Goal: Task Accomplishment & Management: Complete application form

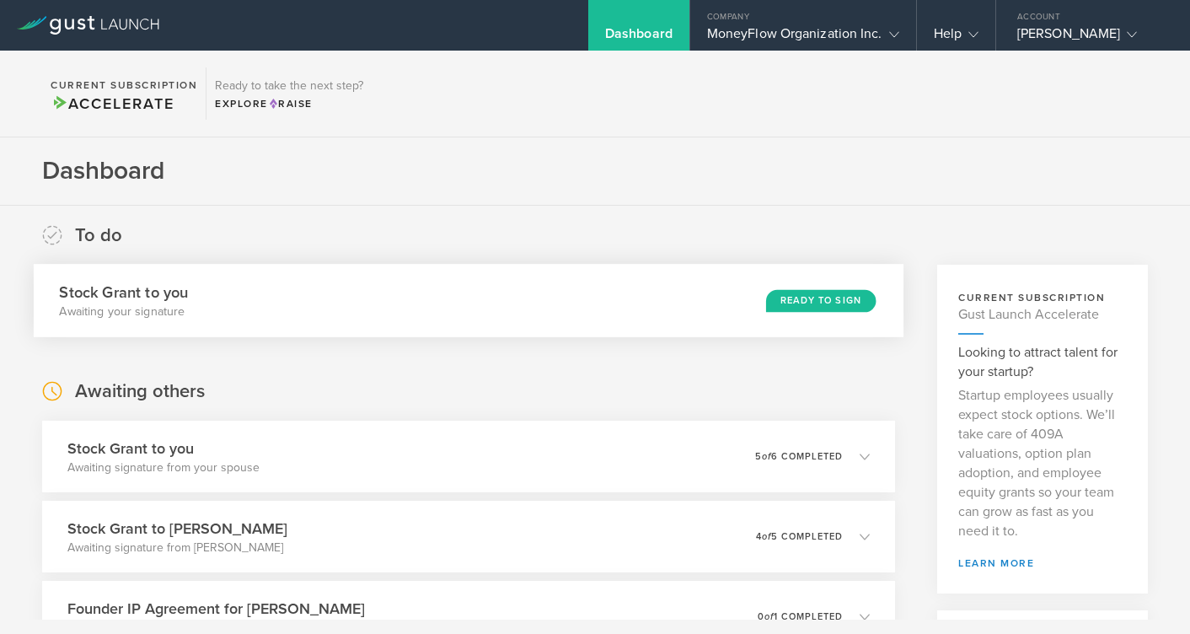
click at [766, 302] on div "Ready to Sign" at bounding box center [821, 300] width 110 height 23
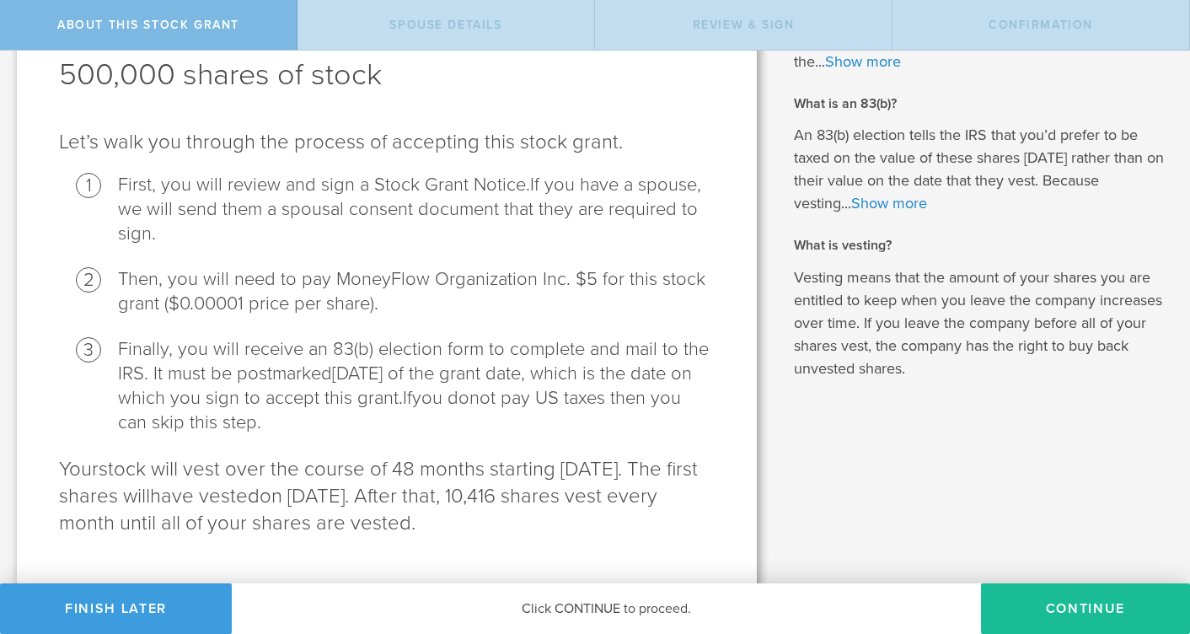
scroll to position [197, 0]
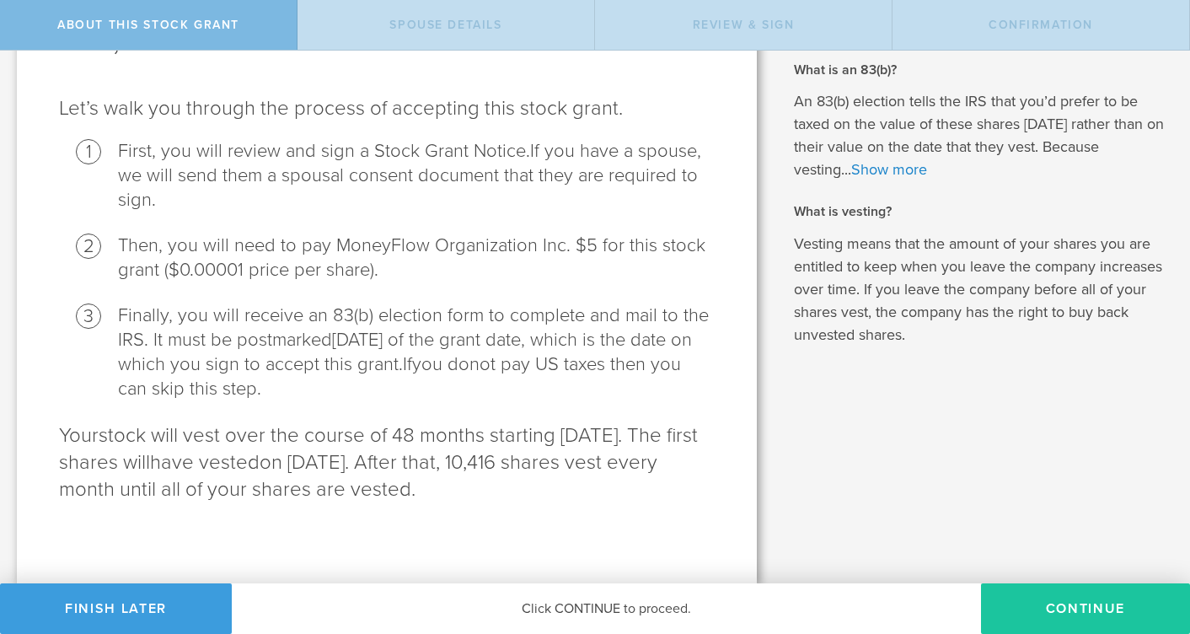
click at [1074, 613] on button "CONTINUE" at bounding box center [1085, 608] width 209 height 51
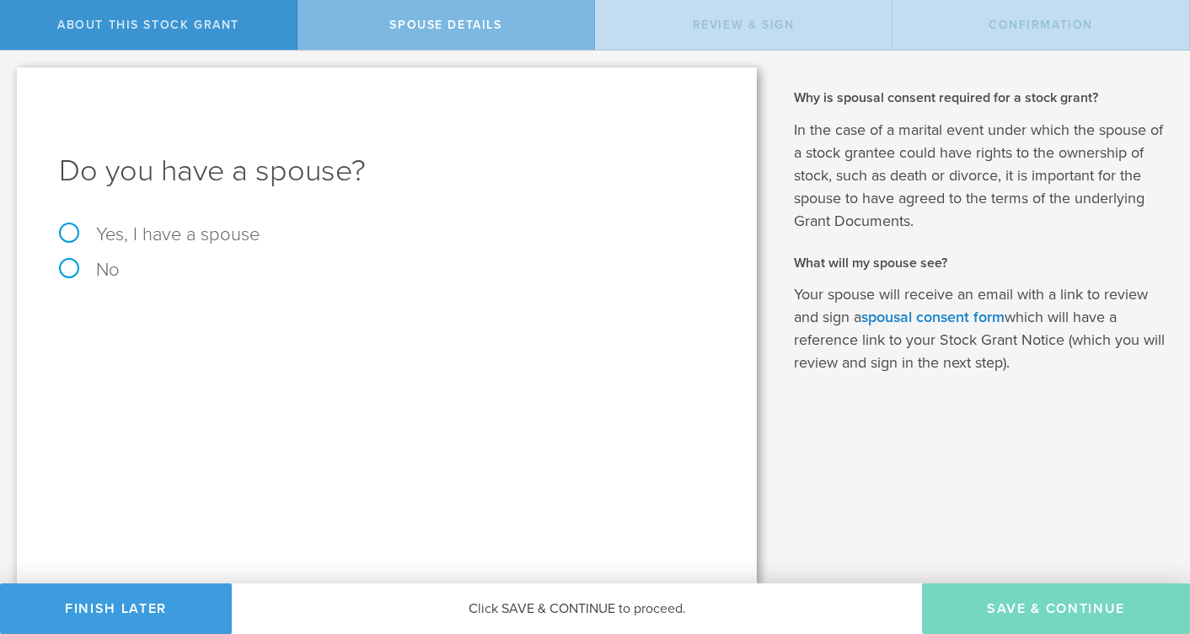
scroll to position [0, 0]
click at [72, 228] on label "Yes, I have a spouse" at bounding box center [386, 234] width 655 height 19
click at [11, 78] on input "Yes, I have a spouse" at bounding box center [5, 64] width 11 height 27
radio input "true"
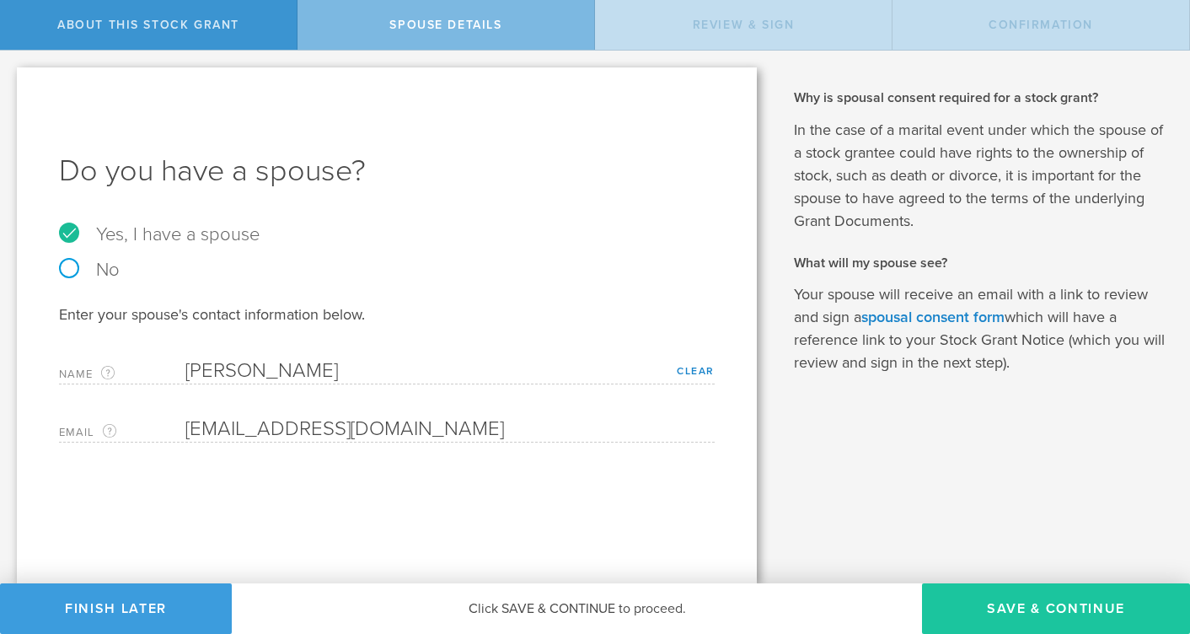
click at [1034, 612] on button "Save & Continue" at bounding box center [1056, 608] width 268 height 51
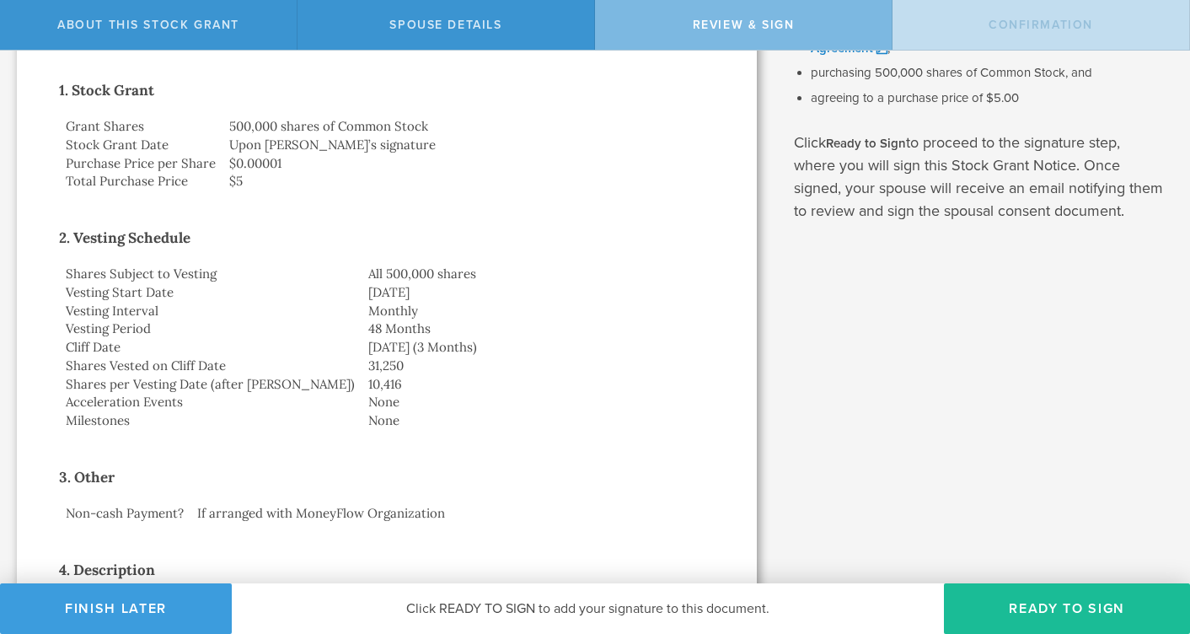
scroll to position [214, 0]
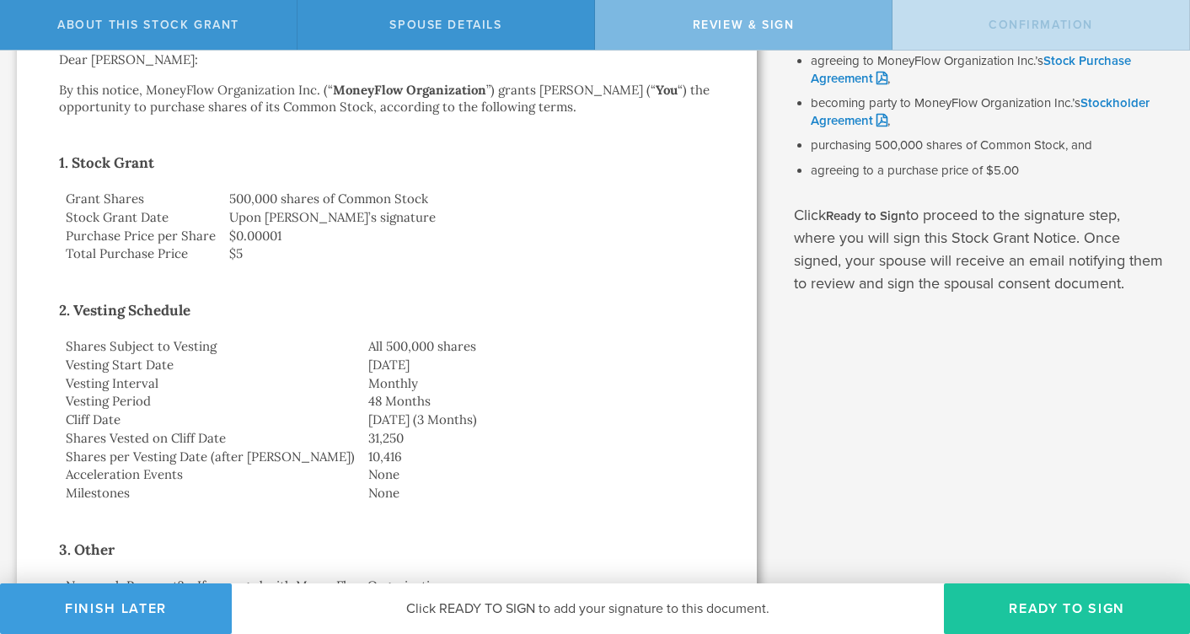
click at [1024, 612] on button "Ready to Sign" at bounding box center [1067, 608] width 246 height 51
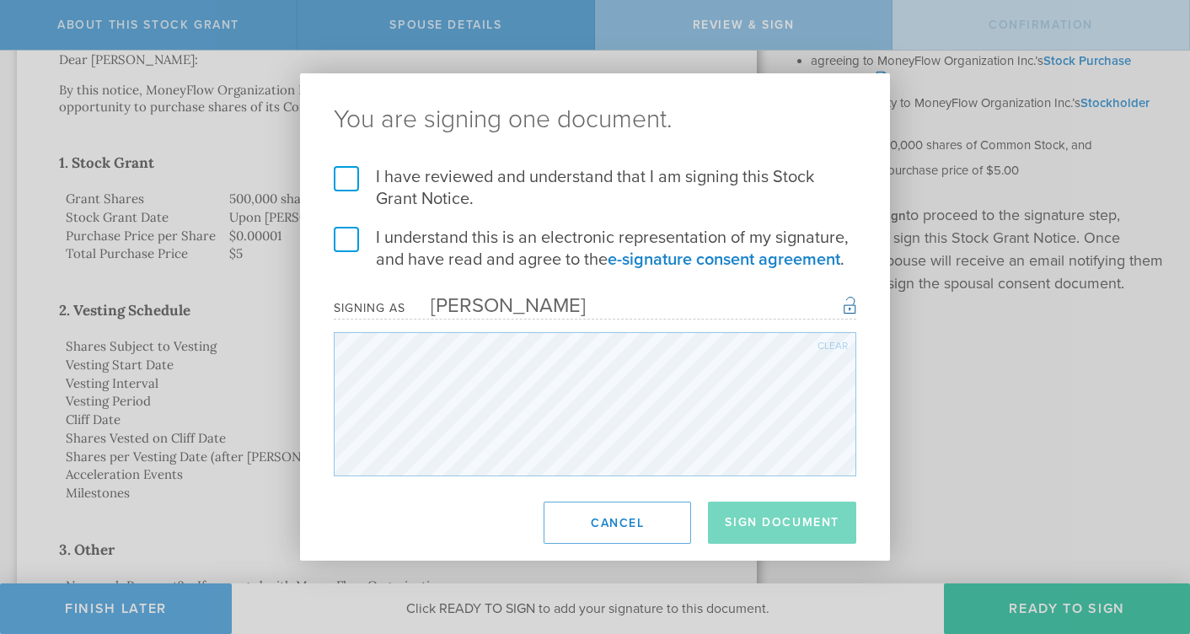
click at [347, 167] on label "I have reviewed and understand that I am signing this Stock Grant Notice." at bounding box center [595, 188] width 522 height 44
click at [0, 0] on input "I have reviewed and understand that I am signing this Stock Grant Notice." at bounding box center [0, 0] width 0 height 0
click at [347, 233] on label "I understand this is an electronic representation of my signature, and have rea…" at bounding box center [595, 249] width 522 height 44
click at [0, 0] on input "I understand this is an electronic representation of my signature, and have rea…" at bounding box center [0, 0] width 0 height 0
click at [755, 535] on button "Sign Document" at bounding box center [782, 522] width 148 height 42
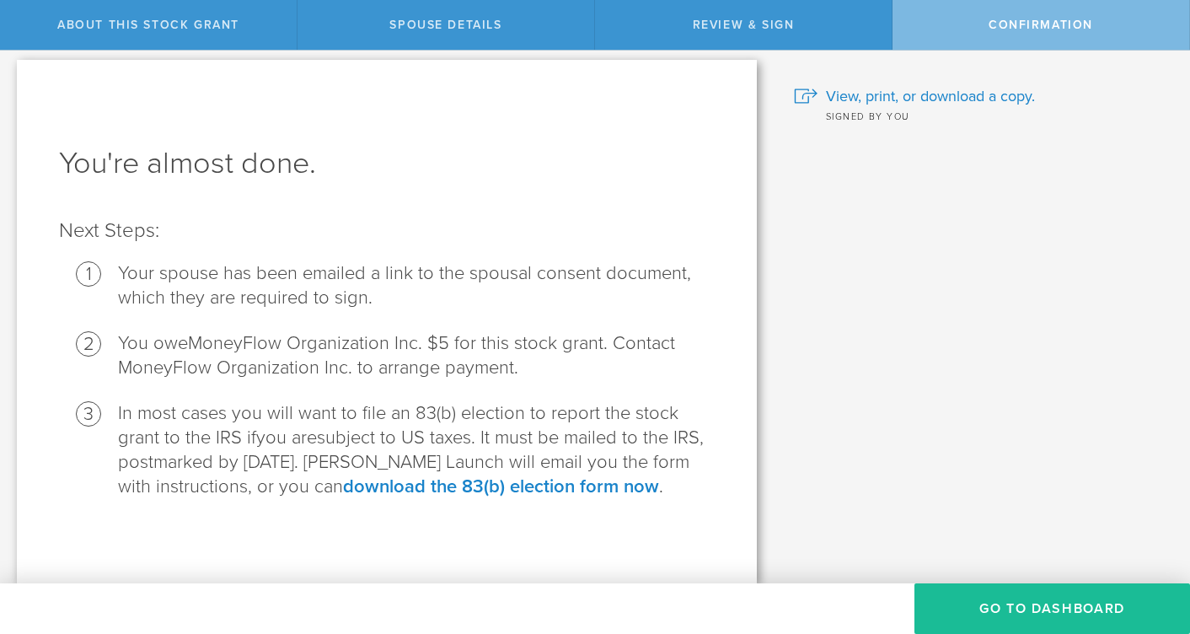
scroll to position [32, 0]
